Goal: Task Accomplishment & Management: Manage account settings

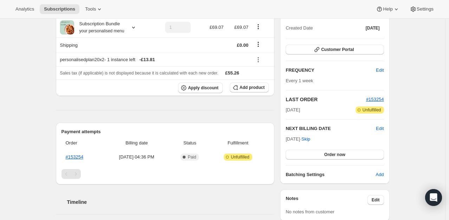
scroll to position [35, 0]
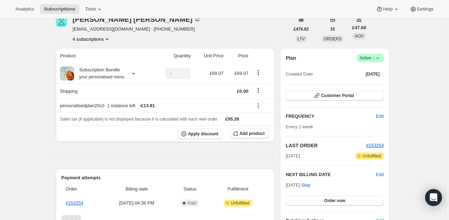
click at [382, 57] on icon at bounding box center [378, 58] width 7 height 7
click at [373, 82] on span "Cancel subscription" at bounding box center [373, 83] width 40 height 5
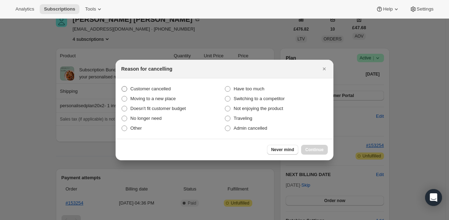
click at [127, 92] on span ":rbm:" at bounding box center [124, 89] width 6 height 6
click at [122, 87] on input "Customer cancelled" at bounding box center [122, 86] width 0 height 0
radio input "true"
click at [311, 150] on span "Continue" at bounding box center [315, 150] width 18 height 6
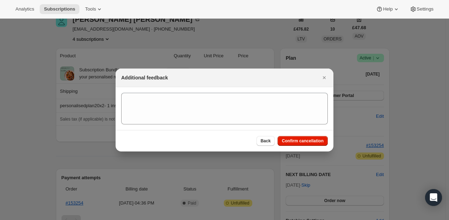
click at [311, 150] on div "Back Confirm cancellation" at bounding box center [225, 140] width 218 height 21
click at [308, 140] on span "Confirm cancellation" at bounding box center [303, 141] width 42 height 6
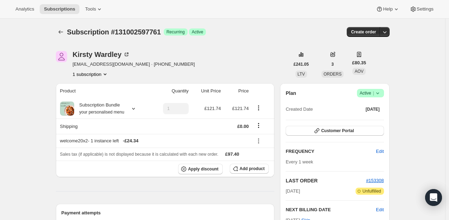
click at [380, 96] on span "Success Active |" at bounding box center [370, 93] width 27 height 8
click at [368, 118] on span "Cancel subscription" at bounding box center [373, 118] width 40 height 5
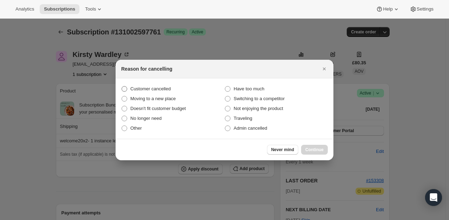
click at [166, 89] on span "Customer cancelled" at bounding box center [150, 88] width 40 height 5
click at [122, 87] on input "Customer cancelled" at bounding box center [122, 86] width 0 height 0
radio input "true"
click at [315, 153] on button "Continue" at bounding box center [314, 150] width 27 height 10
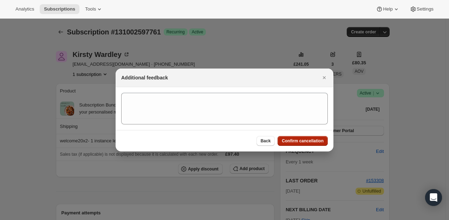
click at [295, 145] on button "Confirm cancellation" at bounding box center [303, 141] width 50 height 10
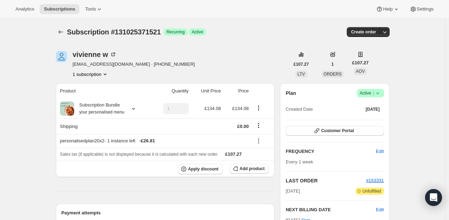
click at [377, 94] on icon at bounding box center [378, 93] width 7 height 7
click at [363, 123] on button "Cancel subscription" at bounding box center [373, 118] width 44 height 11
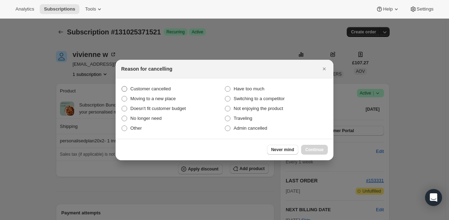
click at [173, 91] on label "Customer cancelled" at bounding box center [172, 89] width 103 height 10
click at [122, 87] on input "Customer cancelled" at bounding box center [122, 86] width 0 height 0
radio input "true"
click at [308, 150] on span "Continue" at bounding box center [315, 150] width 18 height 6
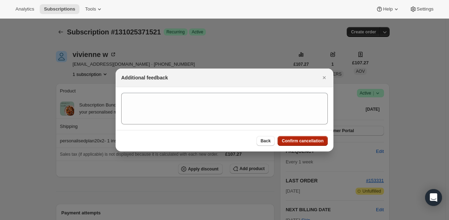
click at [302, 144] on button "Confirm cancellation" at bounding box center [303, 141] width 50 height 10
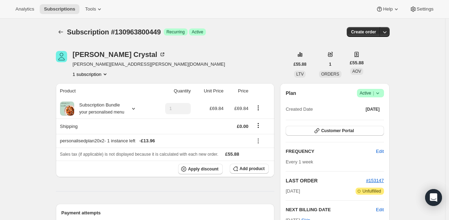
click at [382, 94] on icon at bounding box center [378, 93] width 7 height 7
click at [369, 119] on span "Cancel subscription" at bounding box center [373, 118] width 40 height 5
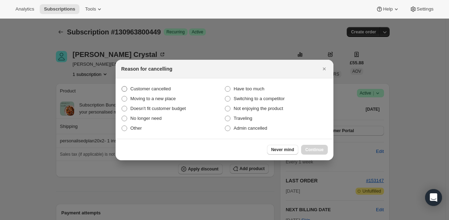
click at [139, 91] on span "Customer cancelled" at bounding box center [150, 88] width 40 height 5
click at [122, 87] on input "Customer cancelled" at bounding box center [122, 86] width 0 height 0
radio input "true"
click at [316, 149] on span "Continue" at bounding box center [315, 150] width 18 height 6
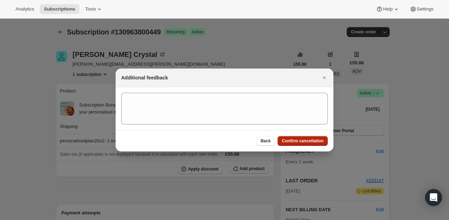
click at [308, 140] on span "Confirm cancellation" at bounding box center [303, 141] width 42 height 6
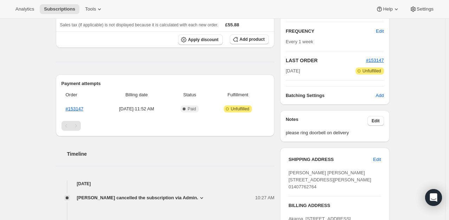
scroll to position [176, 0]
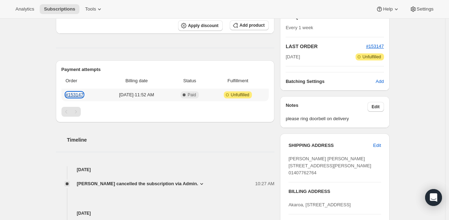
click at [76, 95] on link "#153147" at bounding box center [75, 94] width 18 height 5
